Goal: Information Seeking & Learning: Understand process/instructions

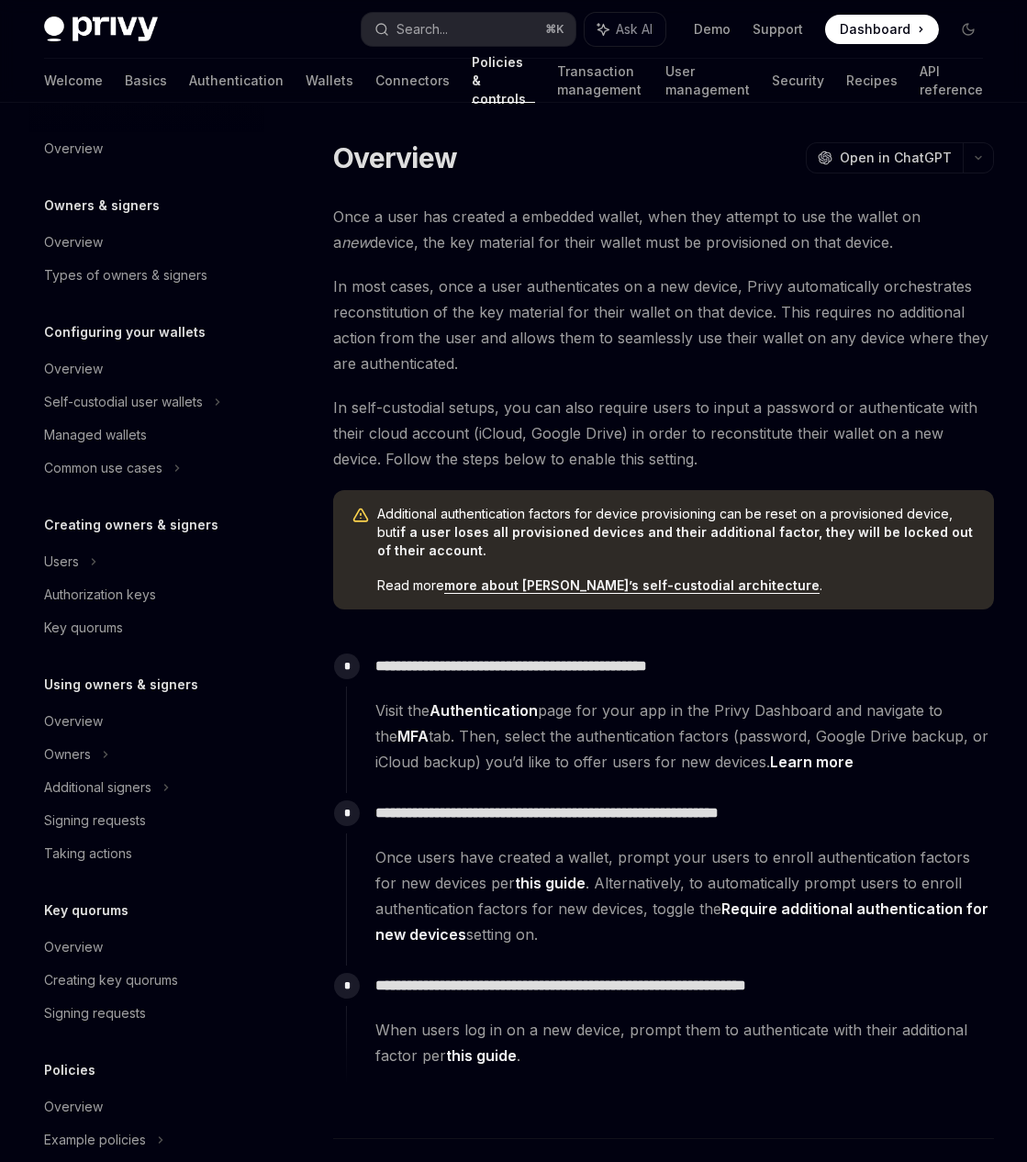
click at [588, 446] on span "In self-custodial setups, you can also require users to input a password or aut…" at bounding box center [663, 433] width 661 height 77
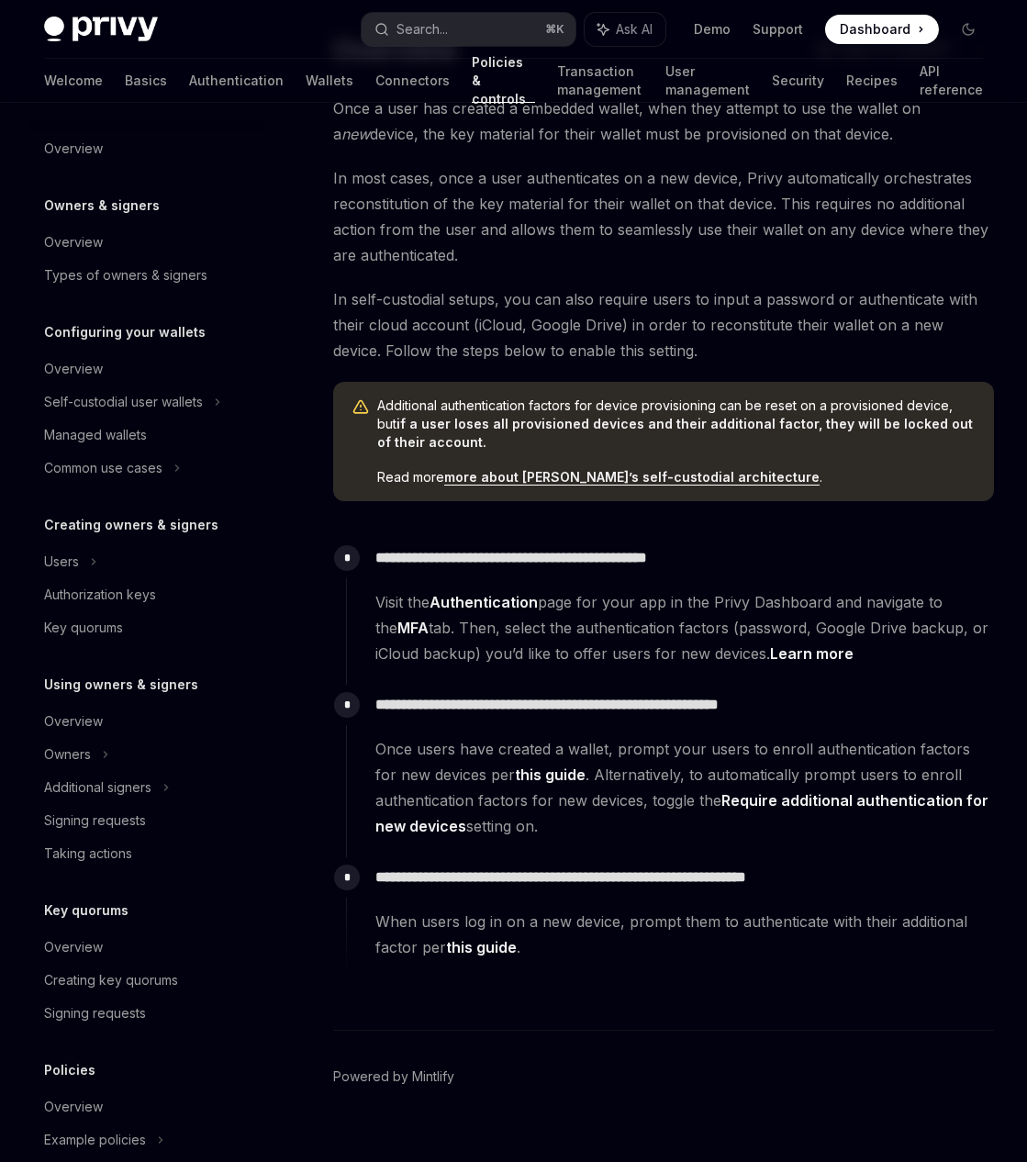
scroll to position [134, 0]
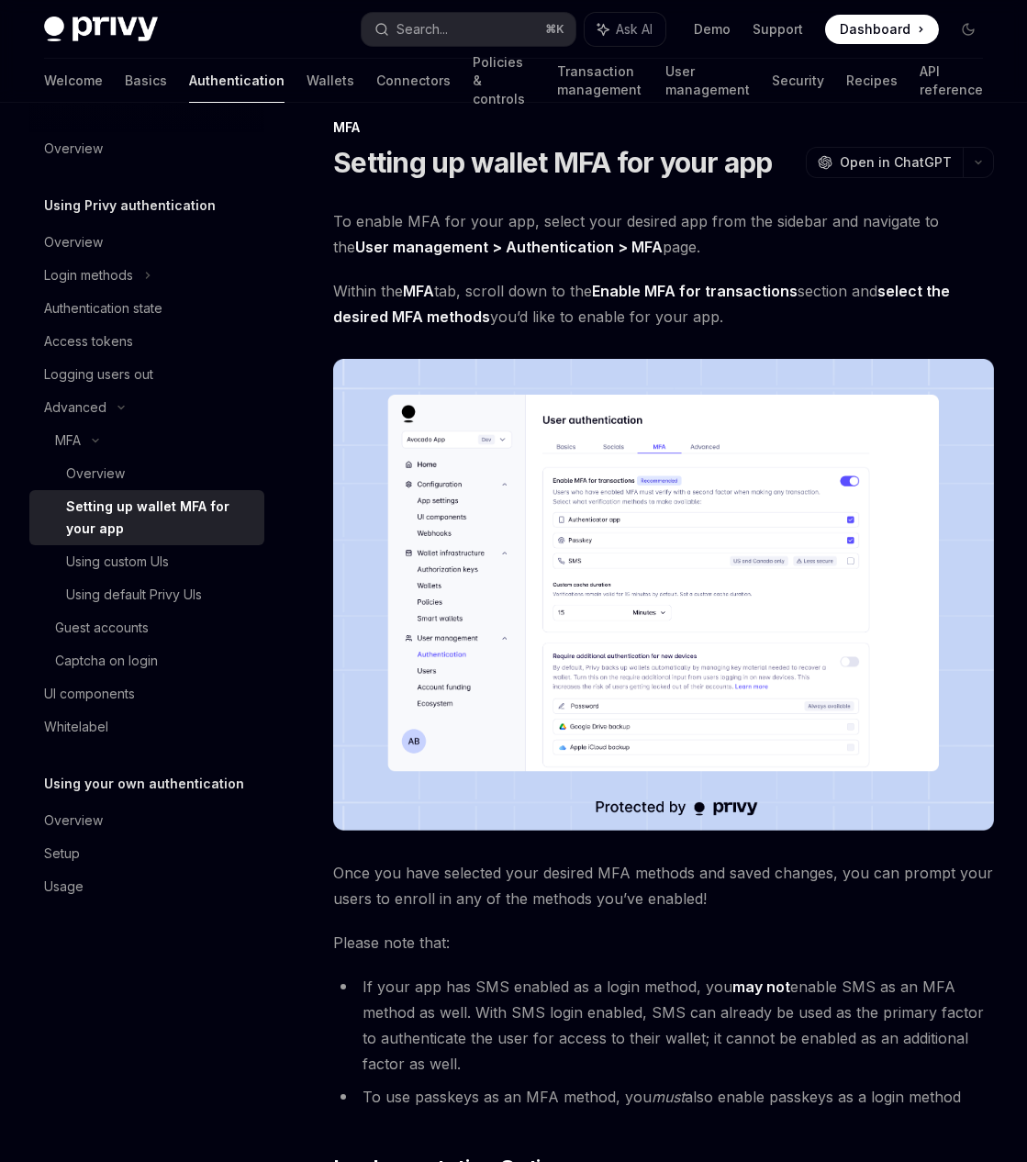
scroll to position [429, 0]
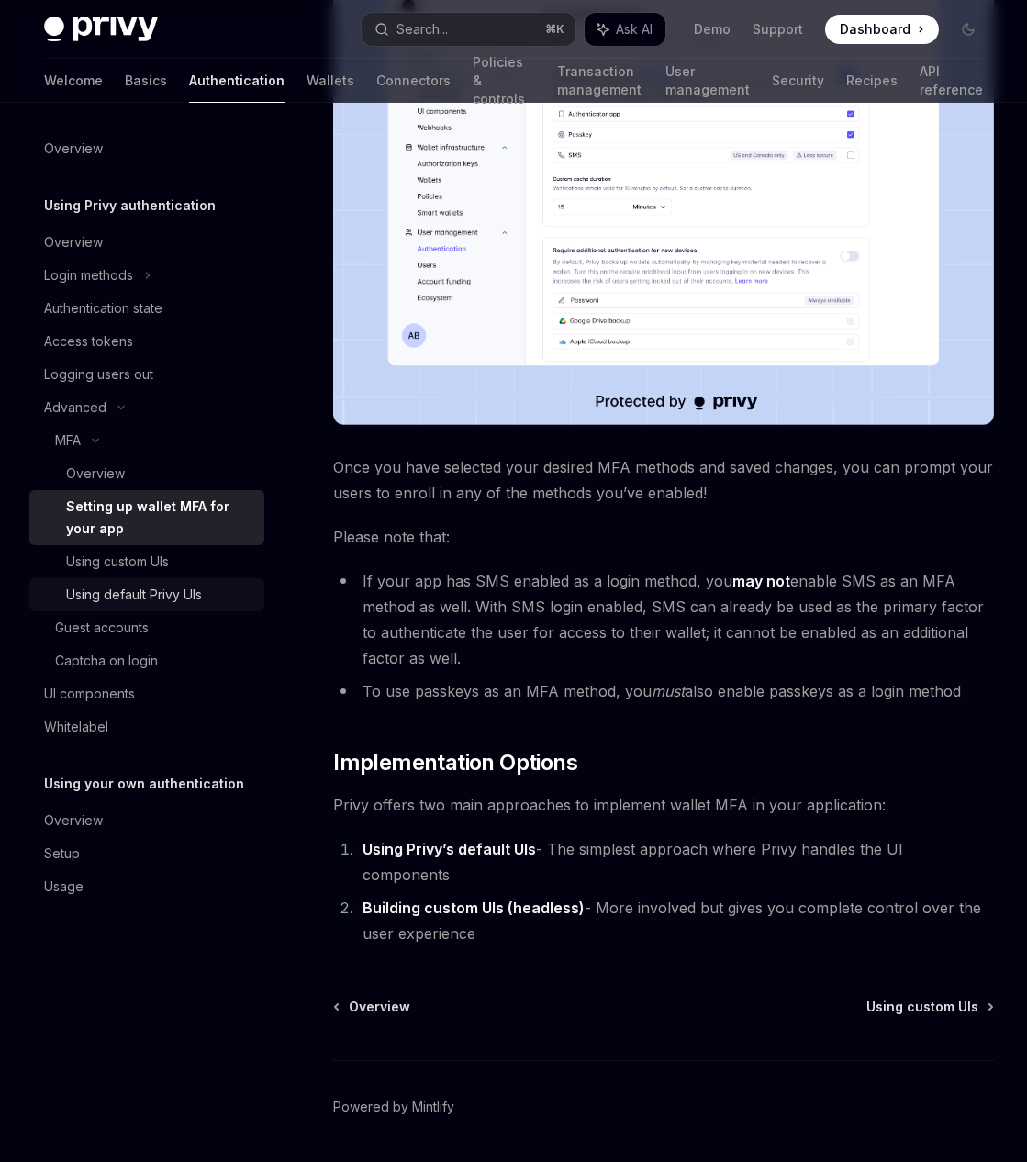
click at [186, 603] on div "Using default Privy UIs" at bounding box center [134, 595] width 136 height 22
type textarea "*"
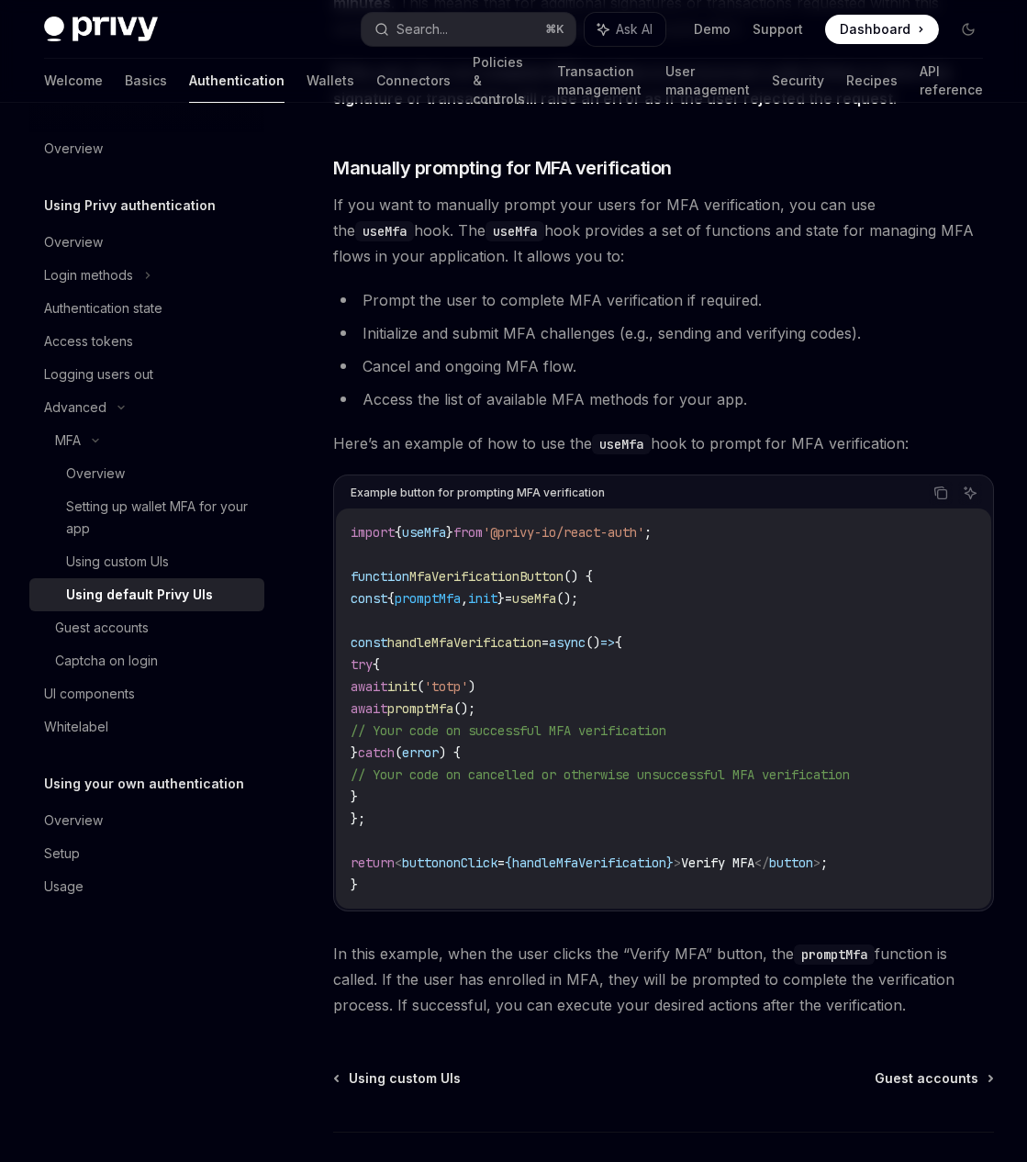
scroll to position [3268, 0]
